Goal: Book appointment/travel/reservation

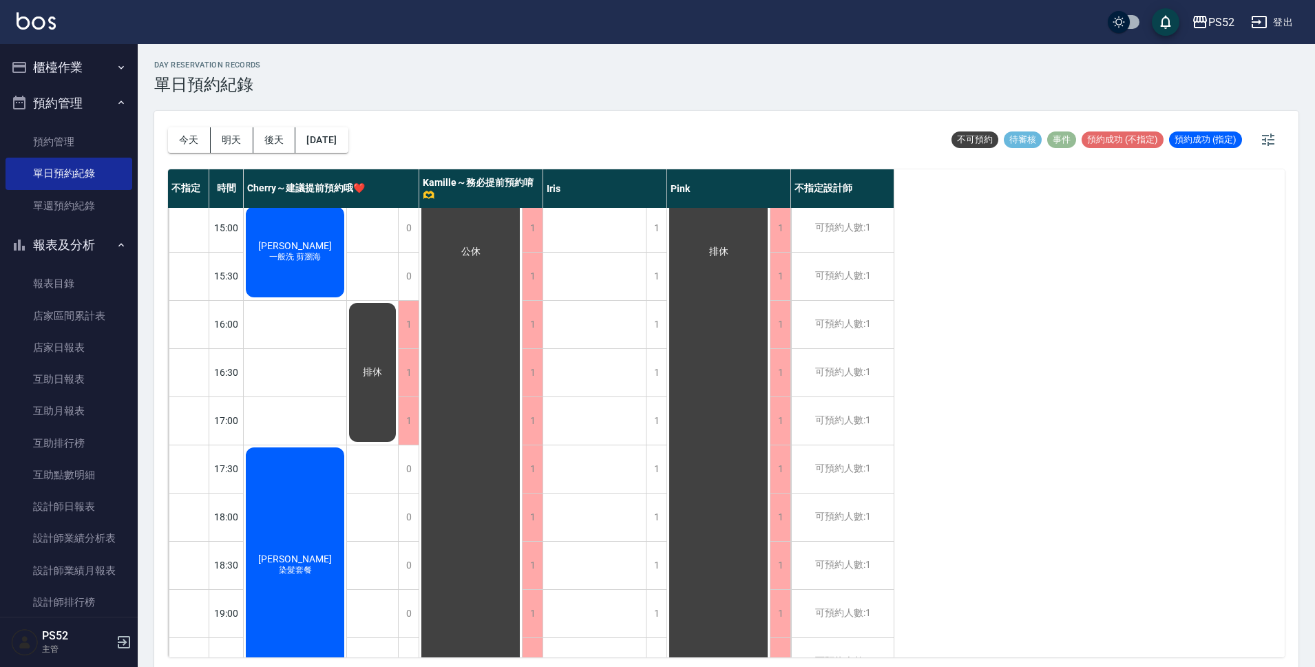
scroll to position [459, 0]
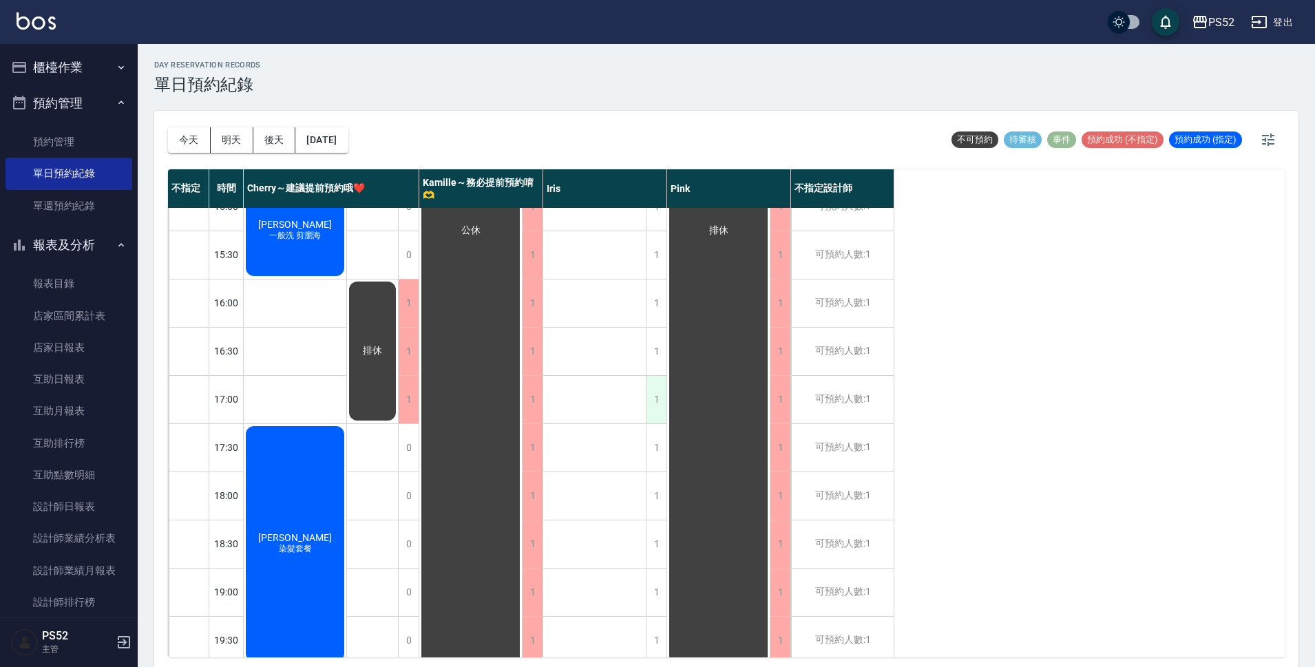
click at [656, 415] on div "1" at bounding box center [656, 400] width 21 height 48
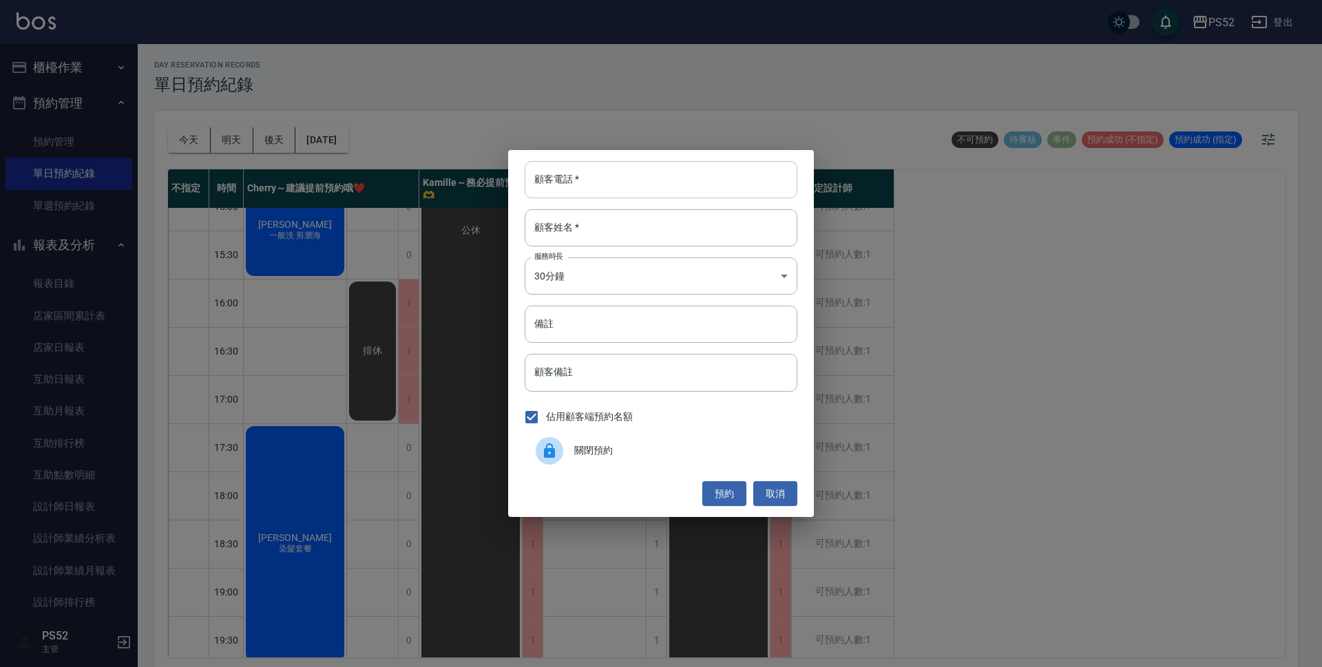
click at [620, 169] on input "顧客電話   *" at bounding box center [661, 179] width 273 height 37
type input "00"
click at [606, 230] on input "顧客姓名   *" at bounding box center [661, 227] width 273 height 37
type input "無"
click at [604, 269] on body "PS52 登出 櫃檯作業 打帳單 帳單列表 現金收支登錄 材料自購登錄 每日結帳 排班表 現場電腦打卡 預約管理 預約管理 單日預約紀錄 單週預約紀錄 報表及…" at bounding box center [661, 335] width 1322 height 671
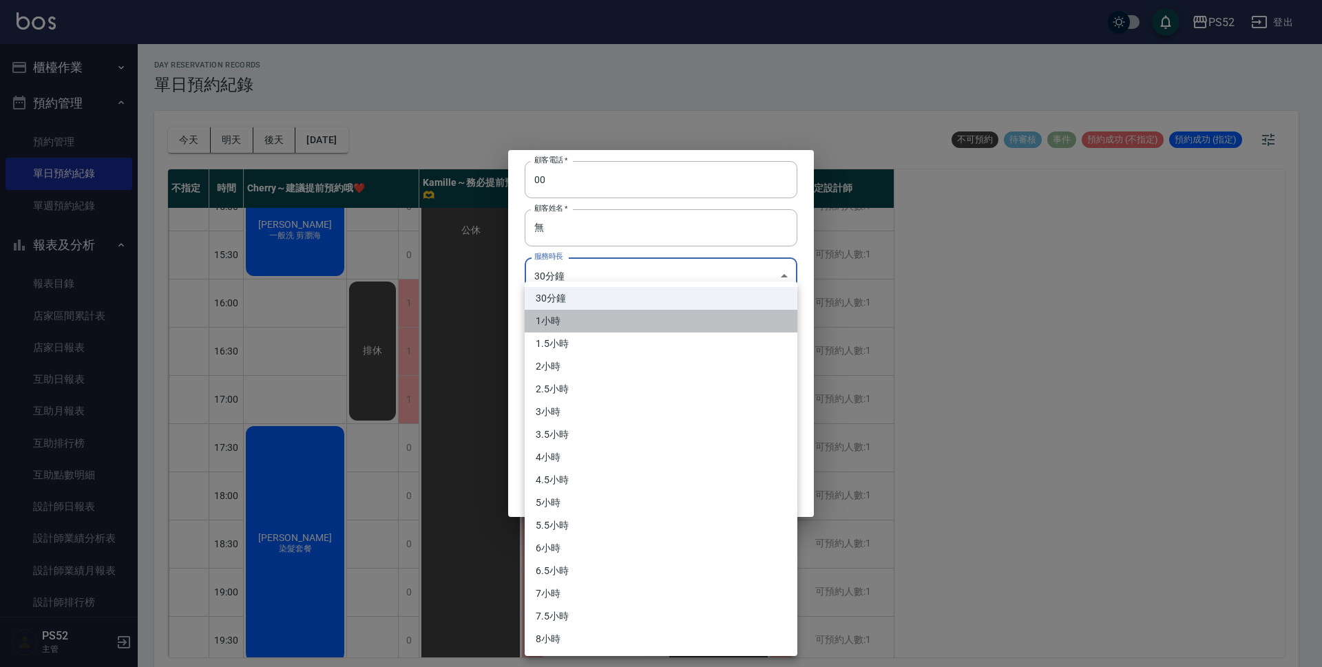
click at [604, 324] on li "1小時" at bounding box center [661, 321] width 273 height 23
type input "2"
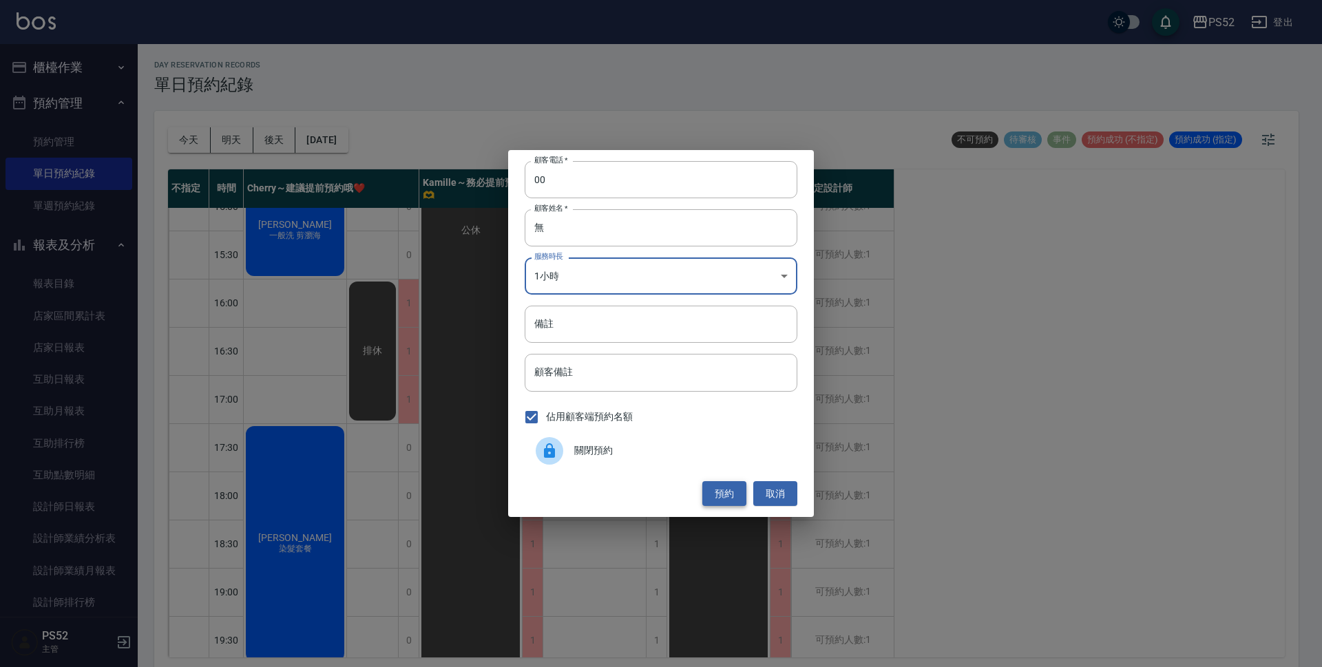
click at [722, 492] on button "預約" at bounding box center [724, 493] width 44 height 25
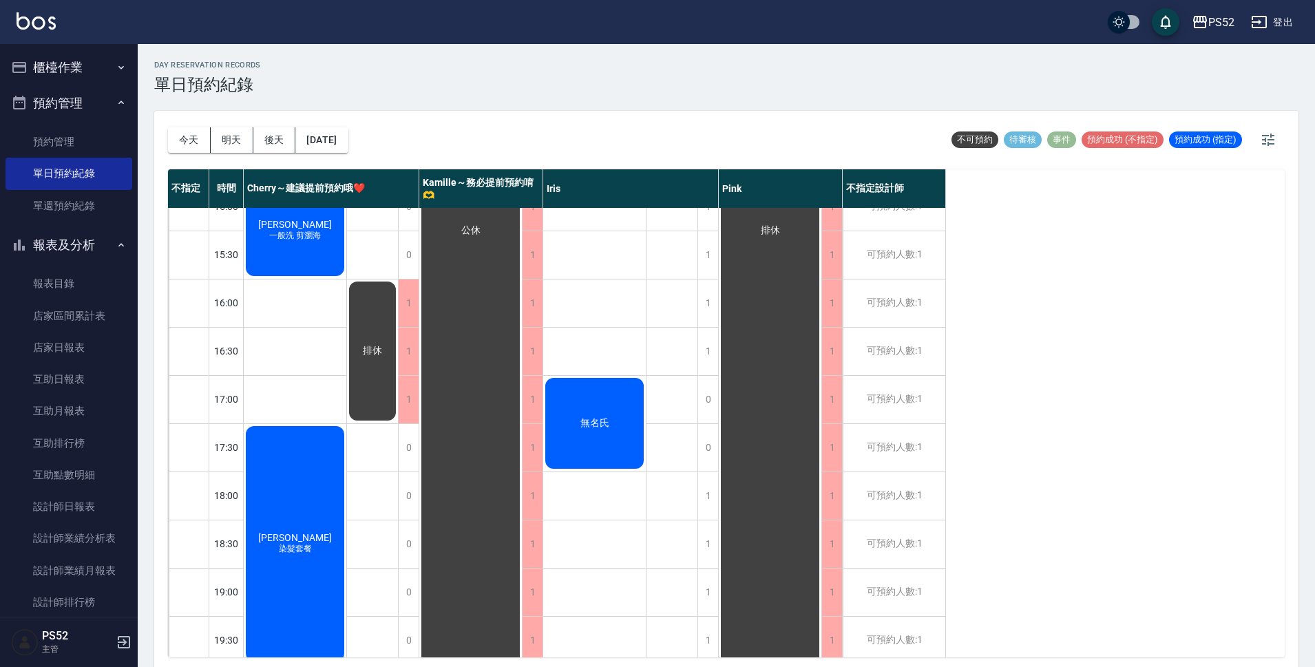
click at [582, 380] on div "無名氏" at bounding box center [594, 423] width 103 height 95
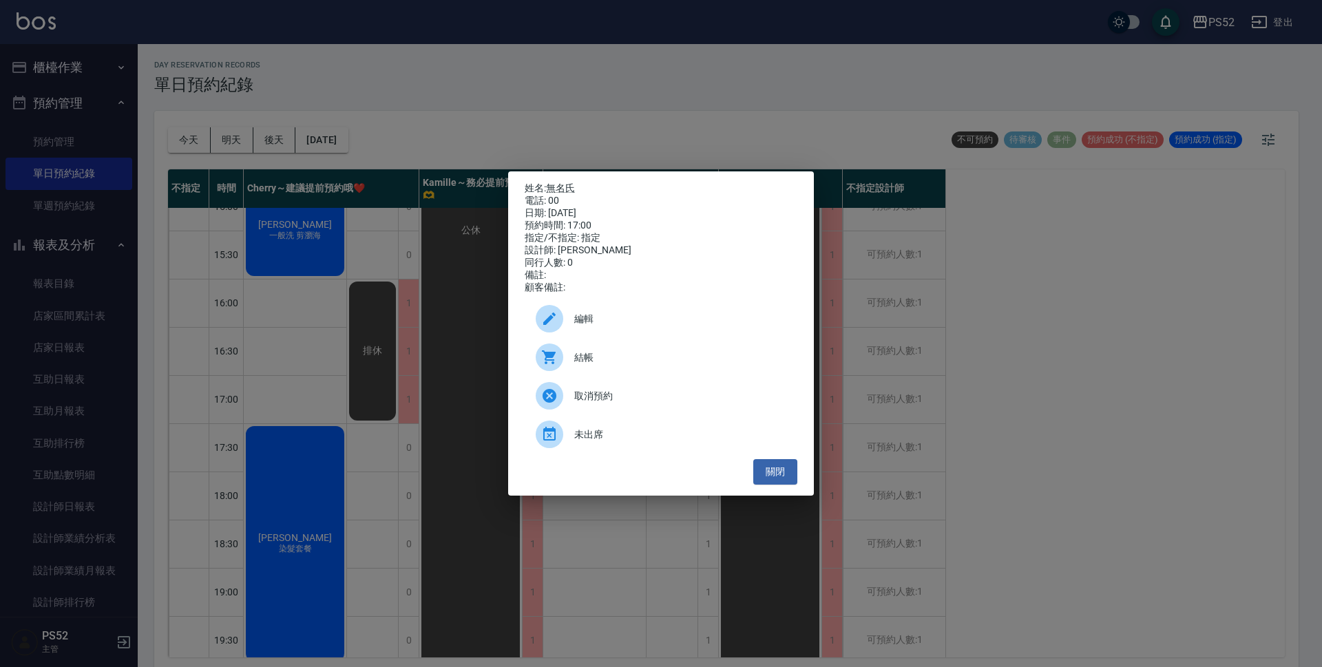
click at [631, 127] on div "姓名: 無名氏 電話: 00 日期: [DATE] 預約時間: 17:00 指定/不指定: 指定 設計師: [PERSON_NAME] 同行人數: 0 備註:…" at bounding box center [661, 333] width 1322 height 667
